Goal: Information Seeking & Learning: Learn about a topic

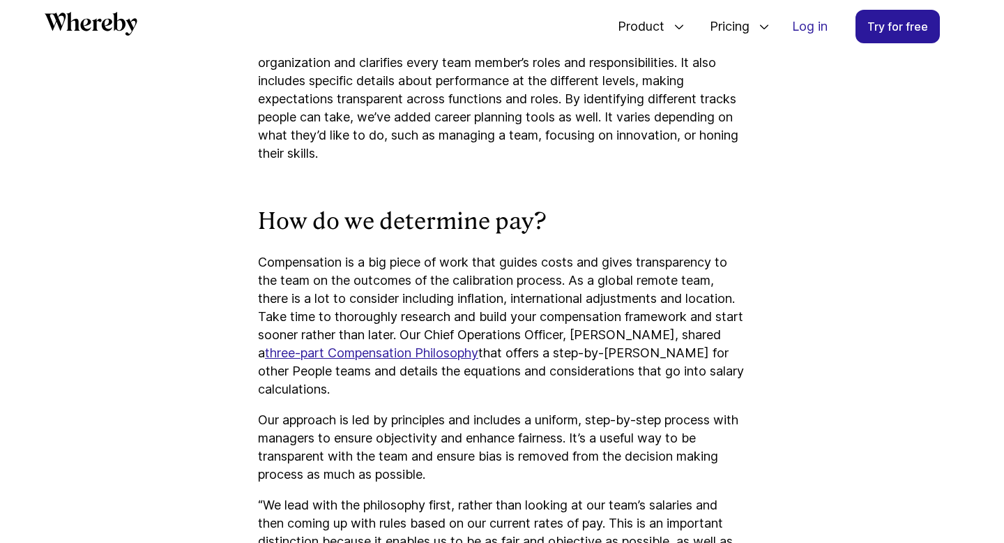
scroll to position [1921, 0]
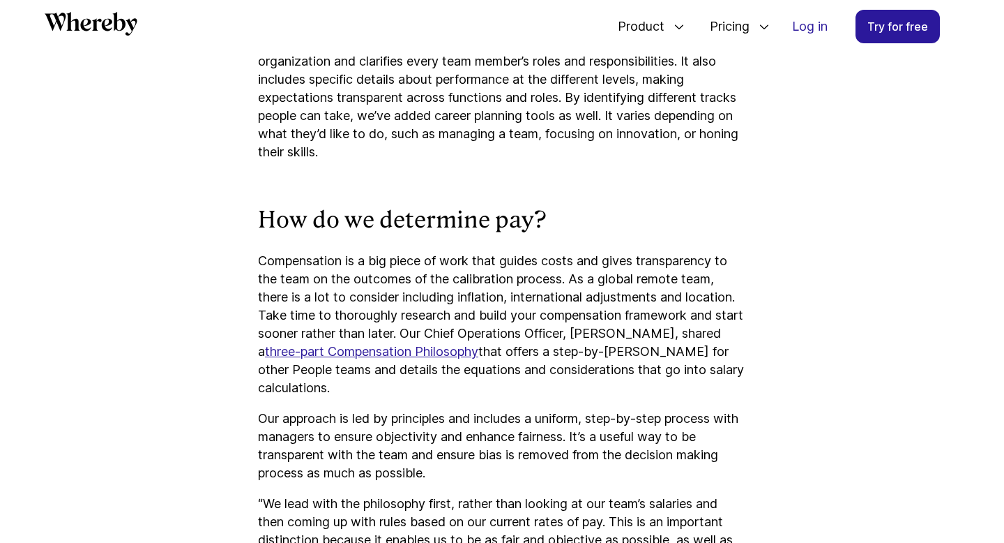
click at [441, 50] on u "Progression Framework" at bounding box center [396, 43] width 138 height 15
